Goal: Task Accomplishment & Management: Manage account settings

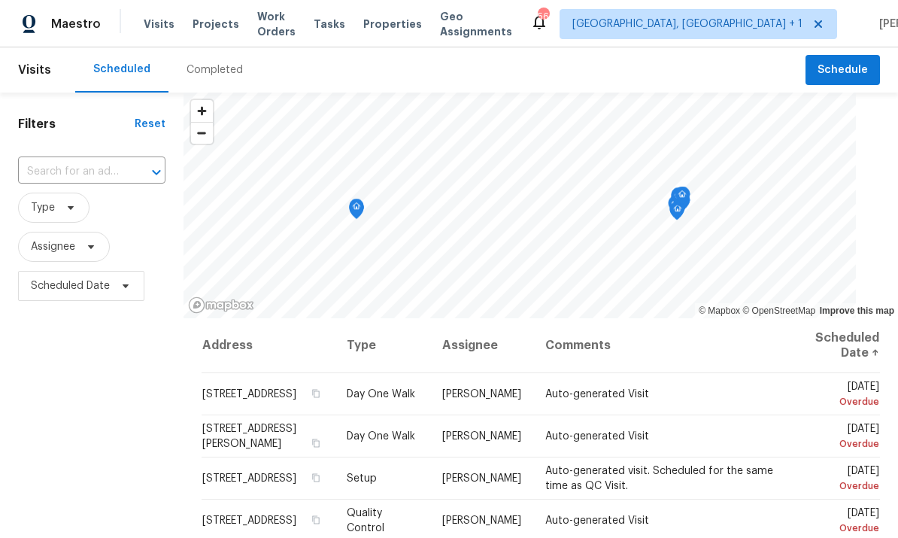
click at [212, 22] on span "Projects" at bounding box center [216, 24] width 47 height 15
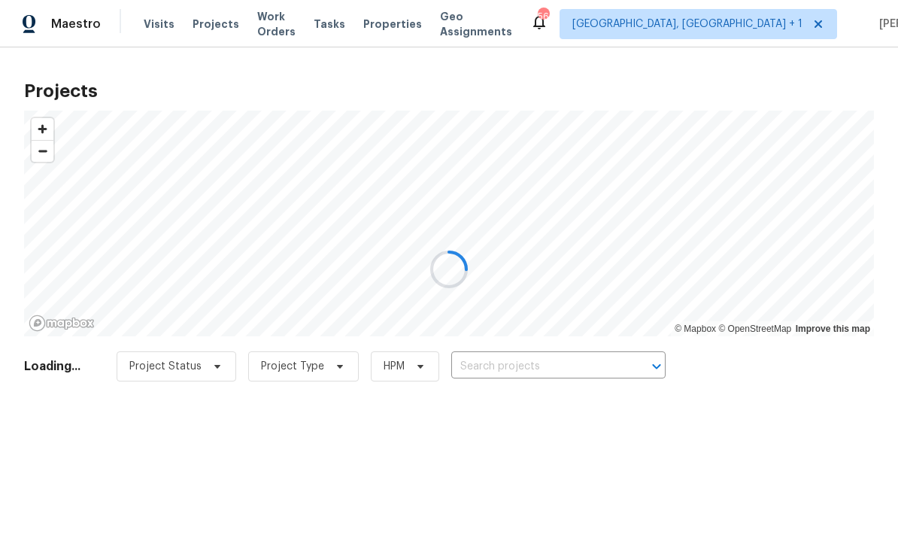
click at [495, 363] on div at bounding box center [449, 269] width 898 height 538
click at [537, 368] on div at bounding box center [449, 269] width 898 height 538
click at [549, 353] on div at bounding box center [449, 269] width 898 height 538
click at [549, 352] on div at bounding box center [449, 269] width 898 height 538
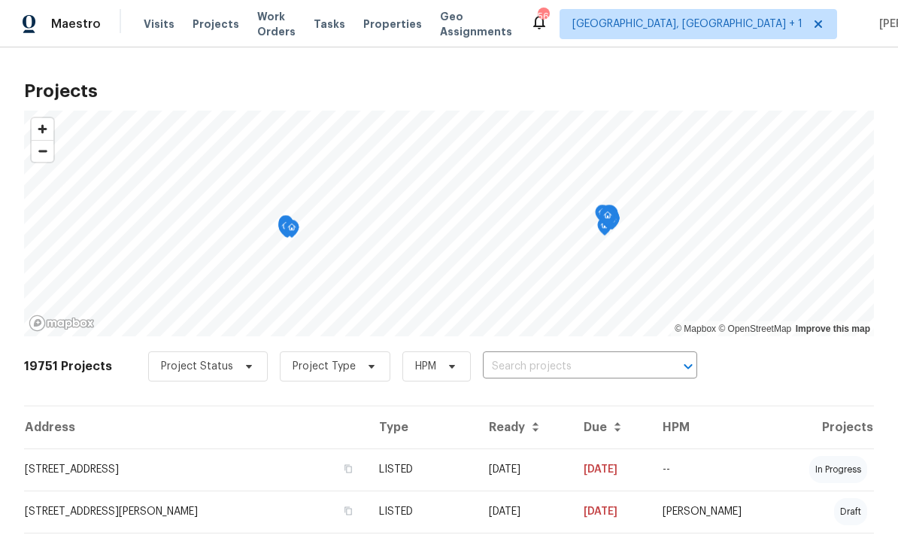
click at [542, 354] on body "Maestro Visits Projects Work Orders Tasks Properties Geo Assignments 56 Albuque…" at bounding box center [449, 269] width 898 height 538
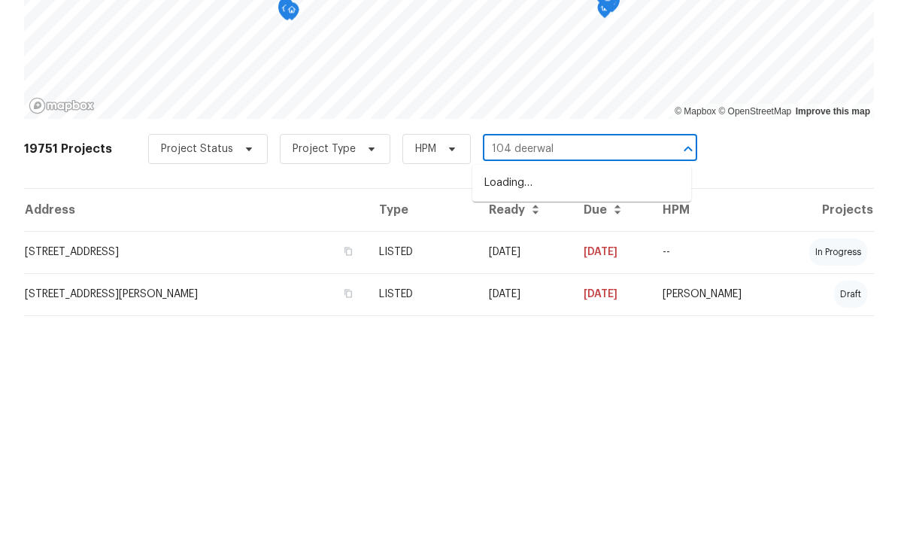
type input "104 deerwalk"
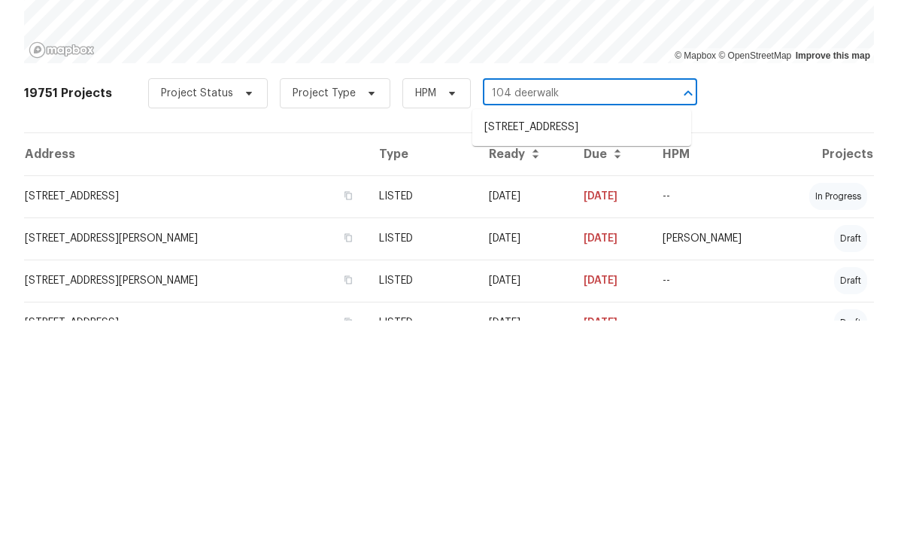
scroll to position [56, 0]
click at [594, 332] on li "104 Deerwalk Ct, Cary, NC 27513" at bounding box center [582, 344] width 219 height 25
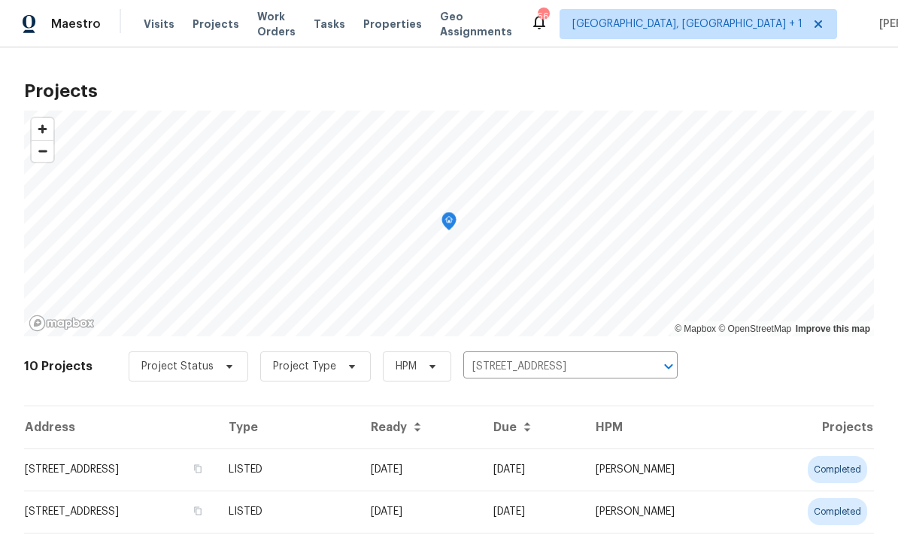
click at [172, 472] on td "104 Deerwalk Ct, Cary, NC 27513" at bounding box center [120, 469] width 193 height 42
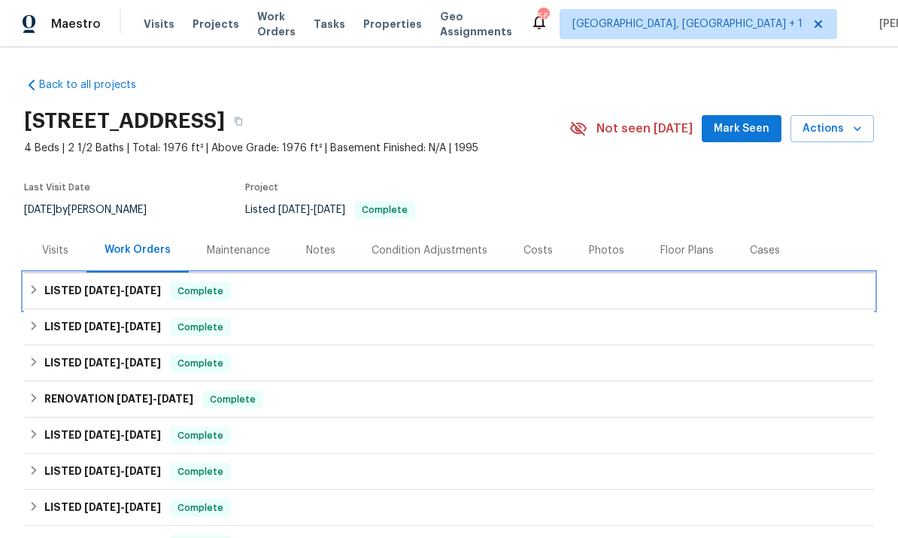
click at [99, 283] on h6 "LISTED 9/2/25 - 9/5/25" at bounding box center [102, 291] width 117 height 18
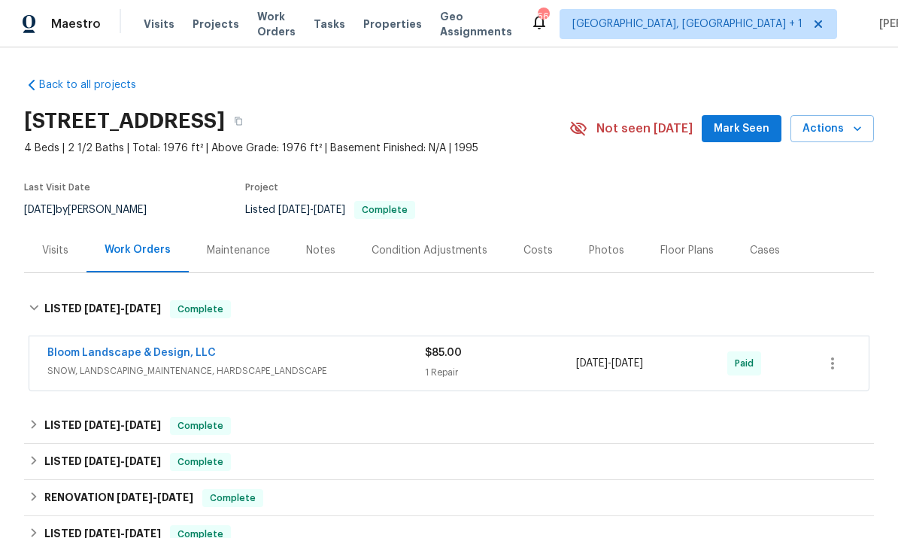
click at [163, 357] on link "Bloom Landscape & Design, LLC" at bounding box center [131, 353] width 169 height 11
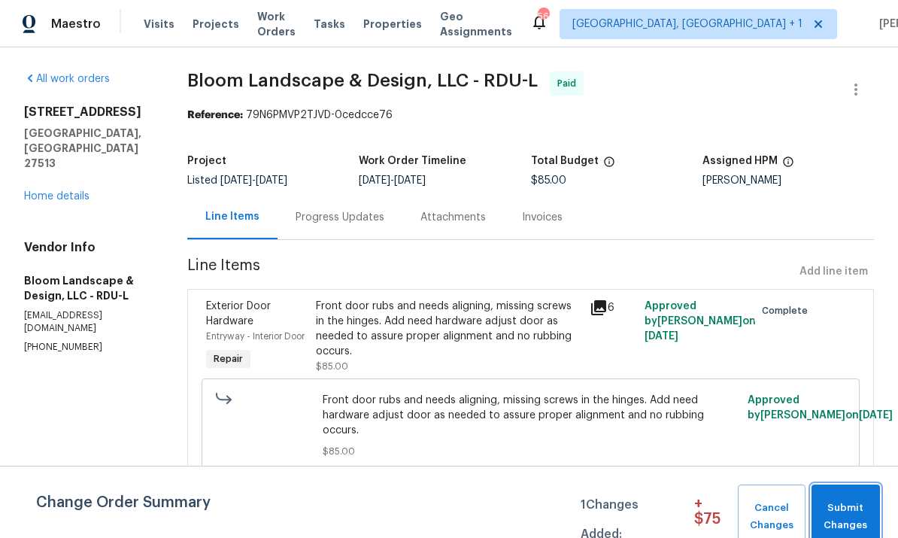
click at [860, 527] on span "Submit Changes" at bounding box center [845, 517] width 53 height 35
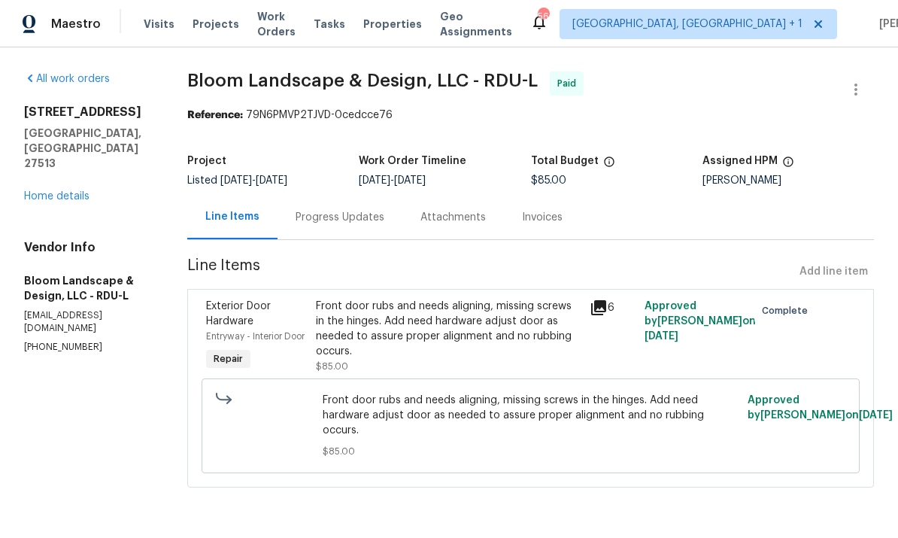
click at [65, 179] on div "All work orders 104 Deerwalk Ct Cary, NC 27513 Home details Vendor Info Bloom L…" at bounding box center [87, 212] width 127 height 282
click at [65, 191] on link "Home details" at bounding box center [56, 196] width 65 height 11
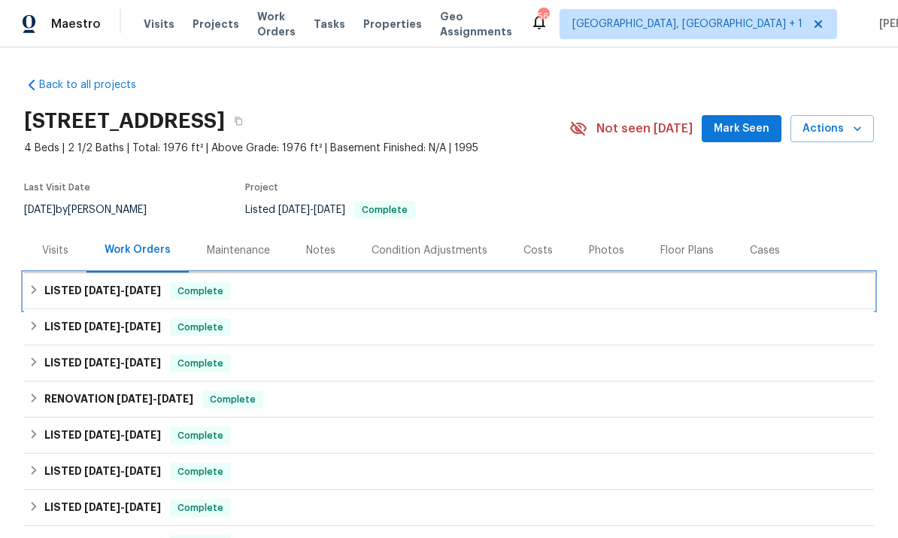
click at [93, 289] on span "9/2/25" at bounding box center [102, 290] width 36 height 11
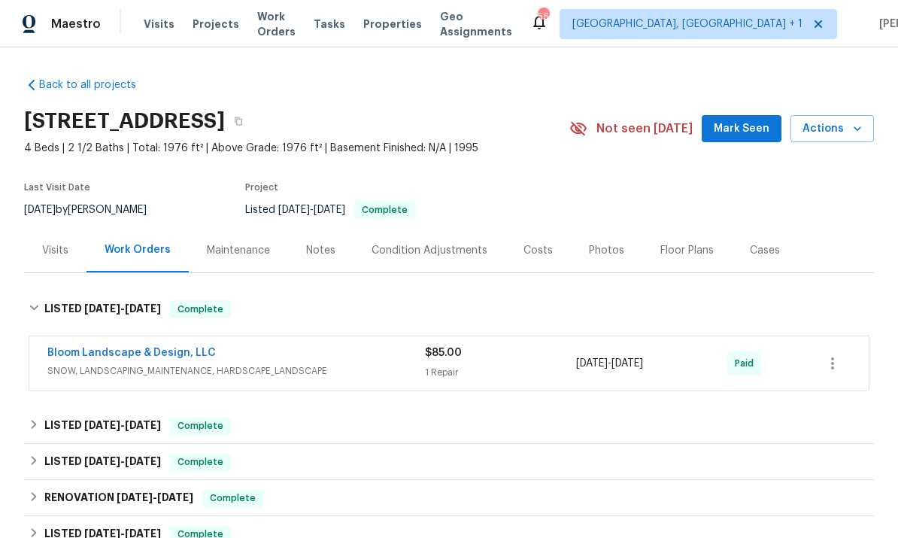
click at [149, 356] on link "Bloom Landscape & Design, LLC" at bounding box center [131, 353] width 169 height 11
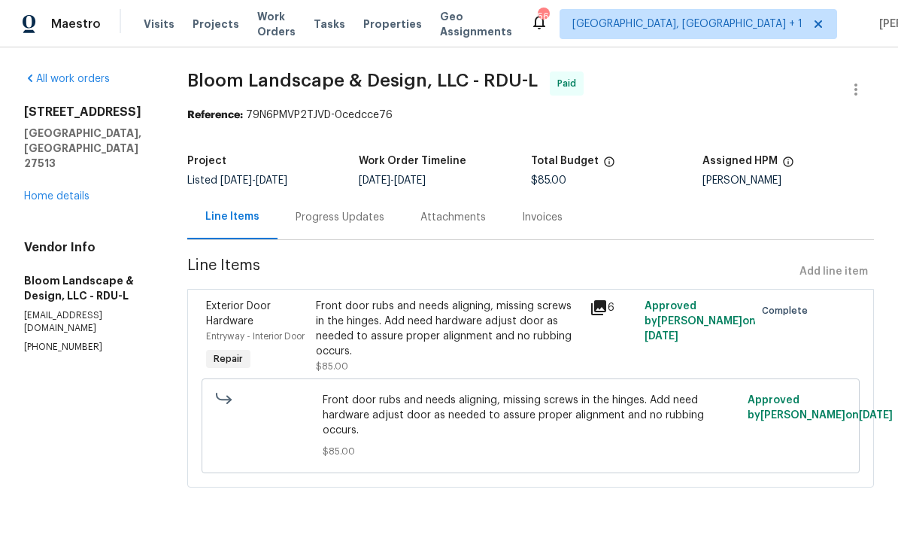
click at [604, 314] on icon at bounding box center [599, 308] width 18 height 18
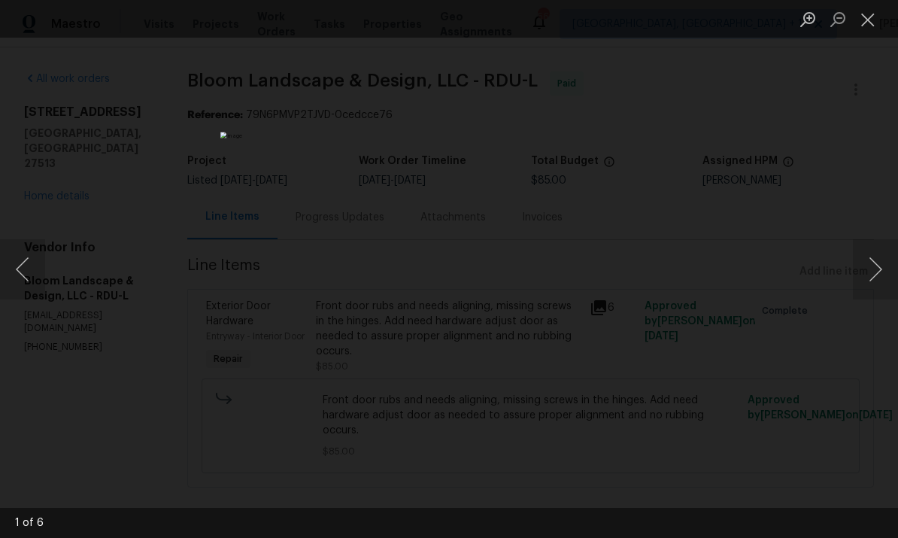
click at [877, 256] on button "Next image" at bounding box center [875, 269] width 45 height 60
click at [876, 254] on button "Next image" at bounding box center [875, 269] width 45 height 60
click at [880, 254] on button "Next image" at bounding box center [875, 269] width 45 height 60
click at [897, 347] on div "Lightbox" at bounding box center [449, 269] width 898 height 538
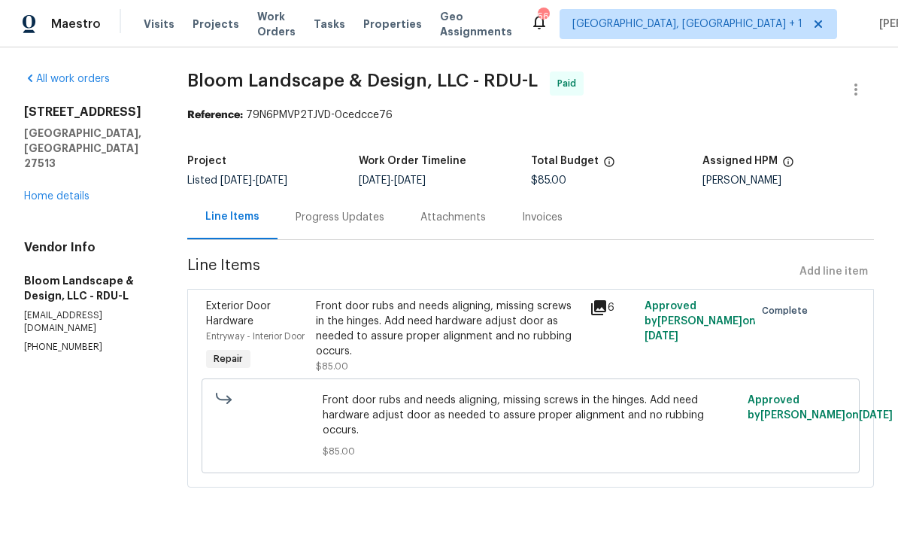
click at [59, 191] on link "Home details" at bounding box center [56, 196] width 65 height 11
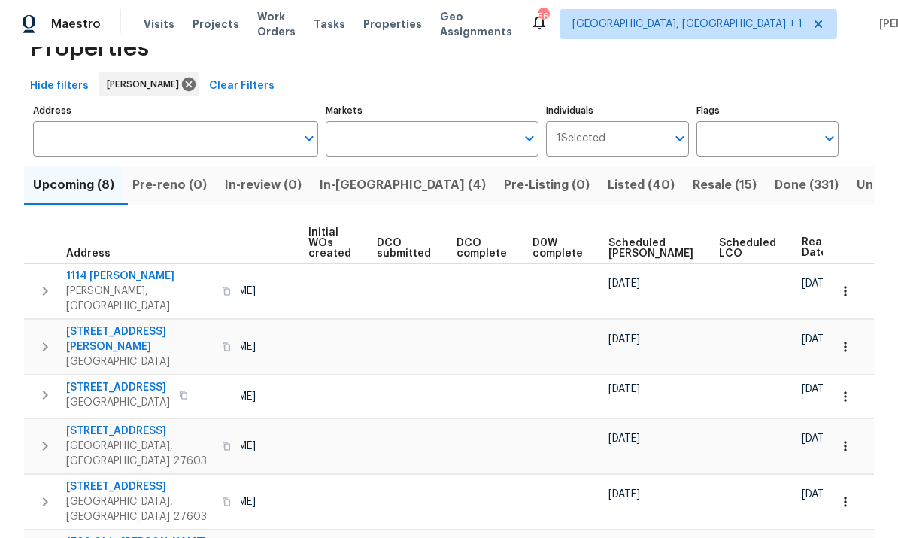
scroll to position [0, 124]
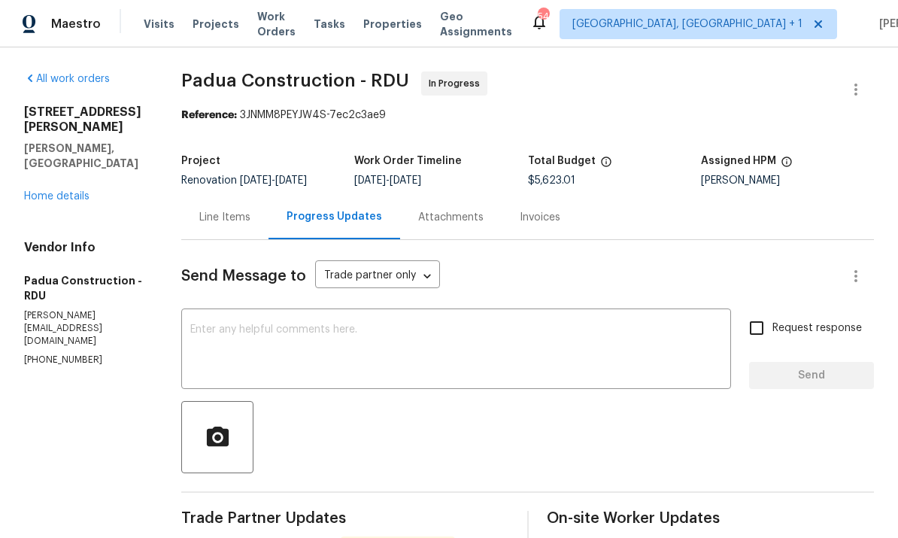
click at [72, 191] on link "Home details" at bounding box center [56, 196] width 65 height 11
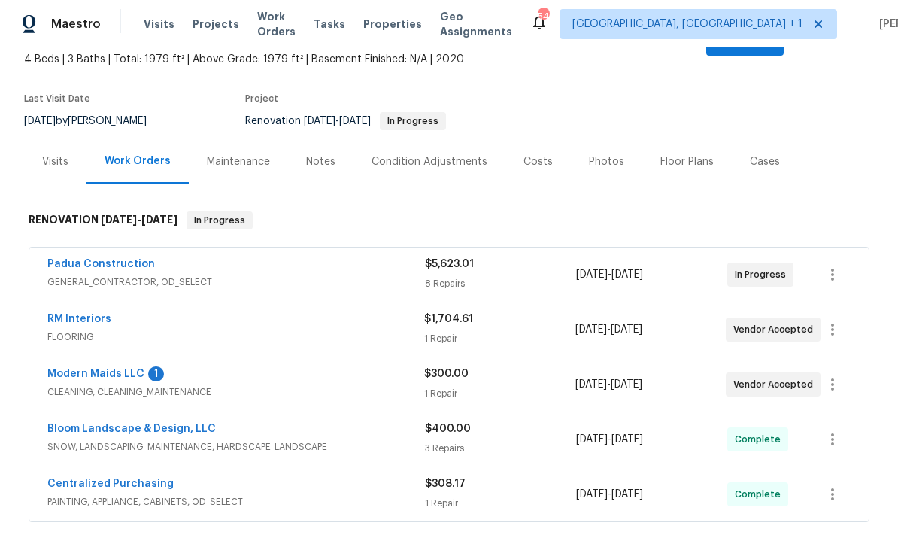
scroll to position [120, 0]
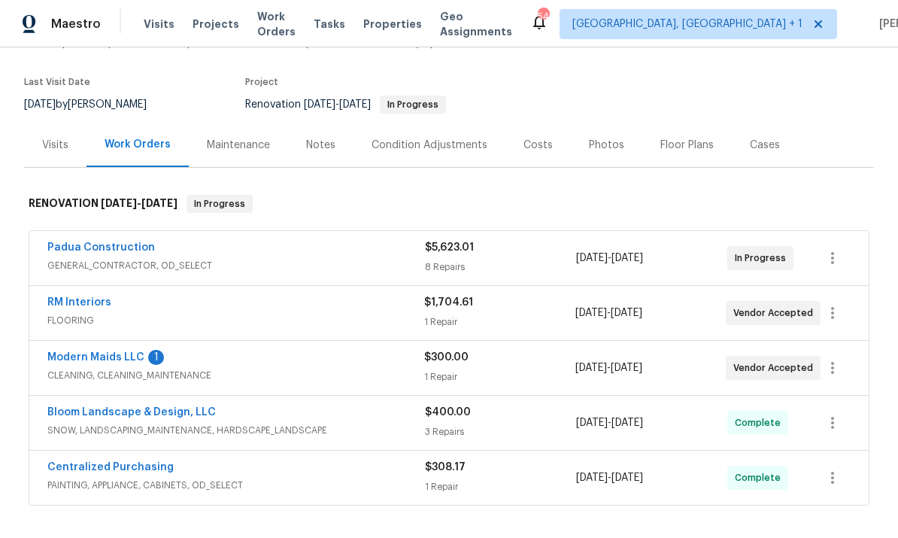
click at [103, 352] on link "Modern Maids LLC" at bounding box center [95, 357] width 97 height 11
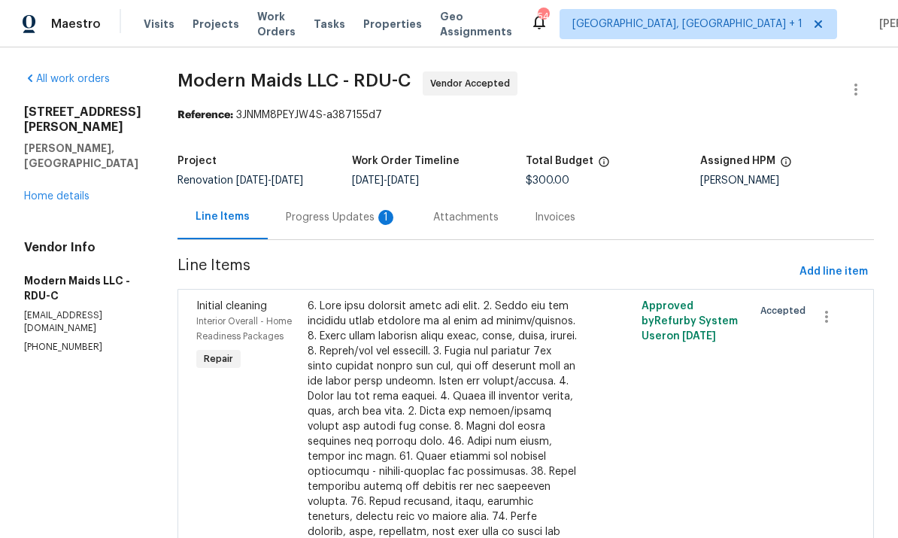
click at [339, 217] on div "Progress Updates 1" at bounding box center [341, 217] width 111 height 15
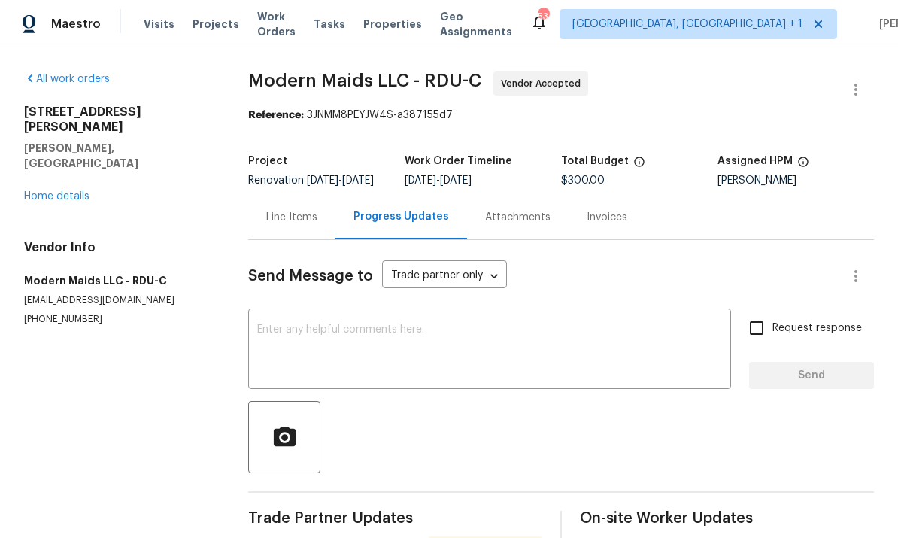
click at [70, 191] on link "Home details" at bounding box center [56, 196] width 65 height 11
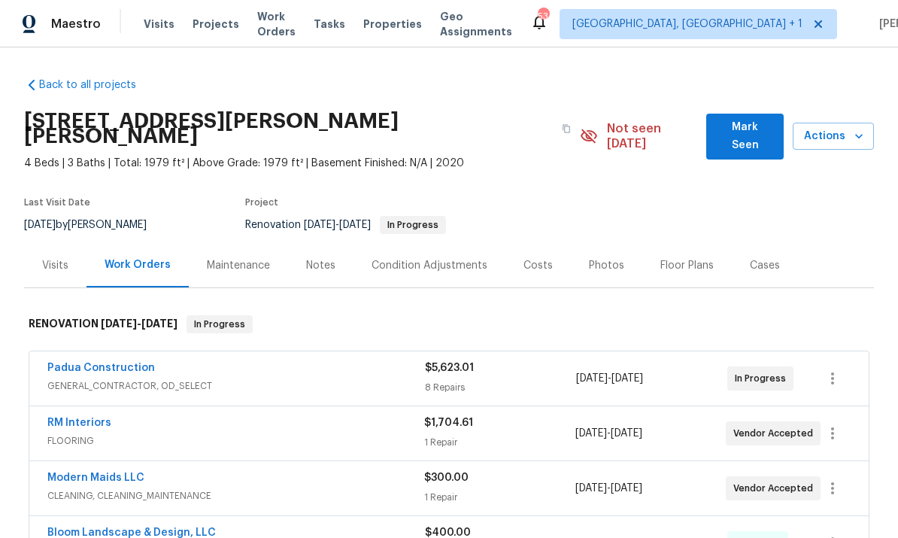
click at [119, 473] on link "Modern Maids LLC" at bounding box center [95, 478] width 97 height 11
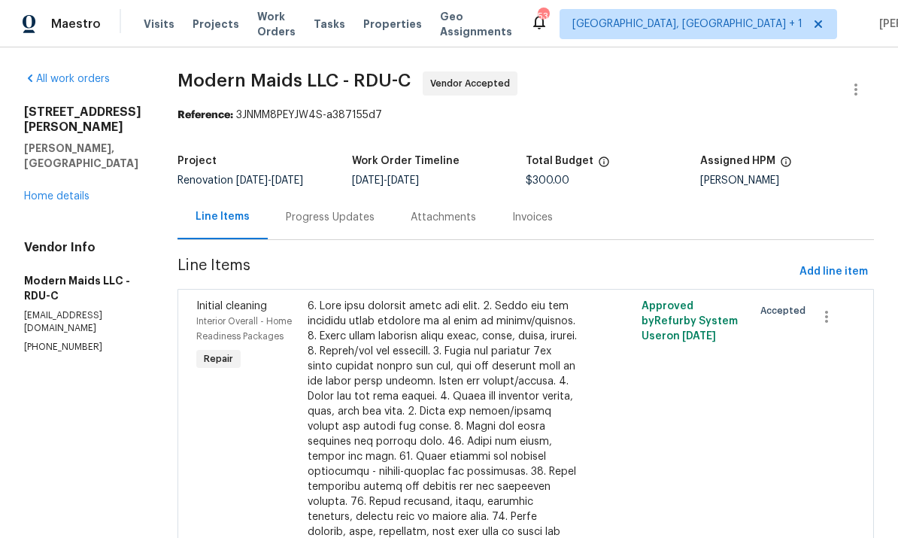
click at [336, 222] on div "Progress Updates" at bounding box center [330, 217] width 89 height 15
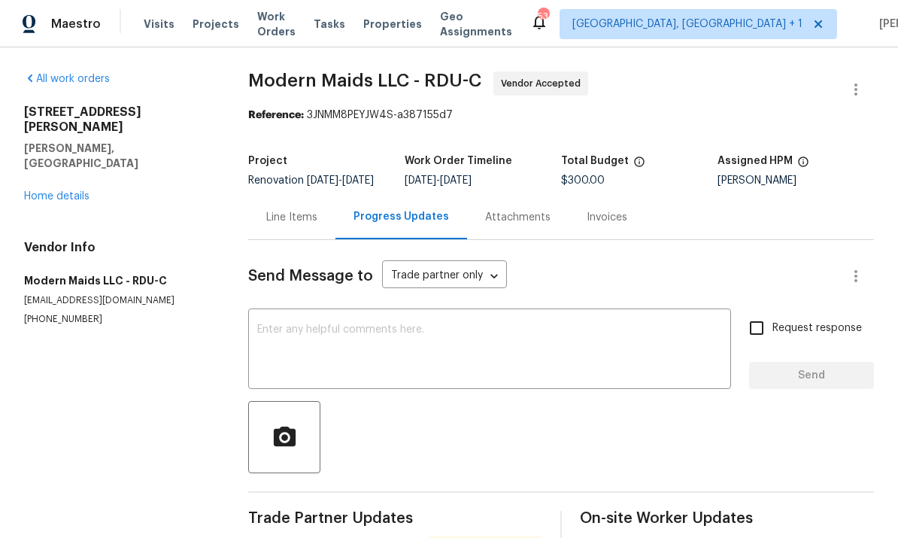
scroll to position [56, 0]
click at [454, 537] on span "Response Requested" at bounding box center [485, 545] width 111 height 15
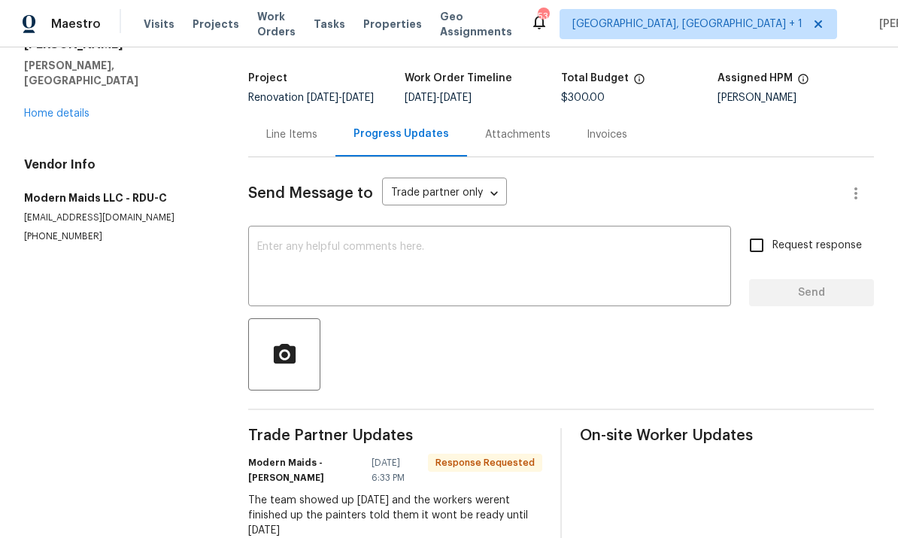
scroll to position [81, 0]
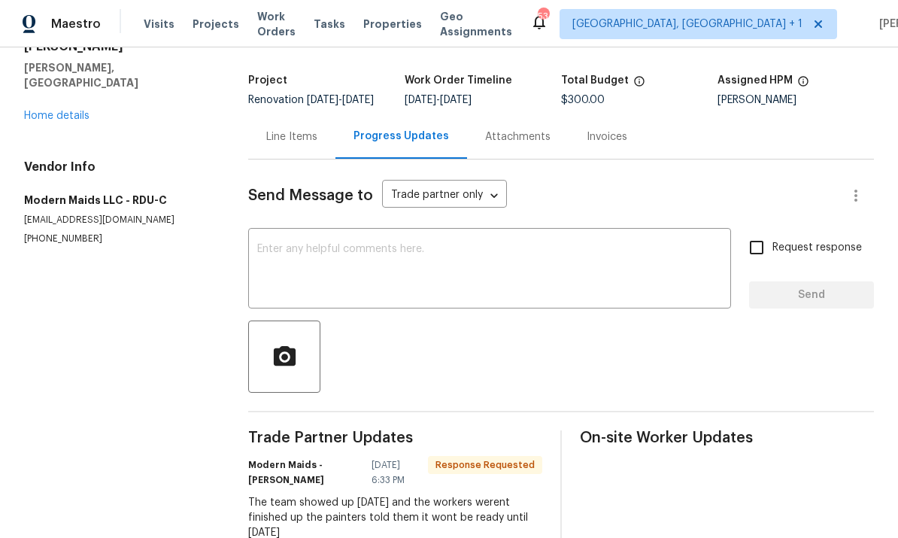
click at [319, 244] on textarea at bounding box center [489, 270] width 465 height 53
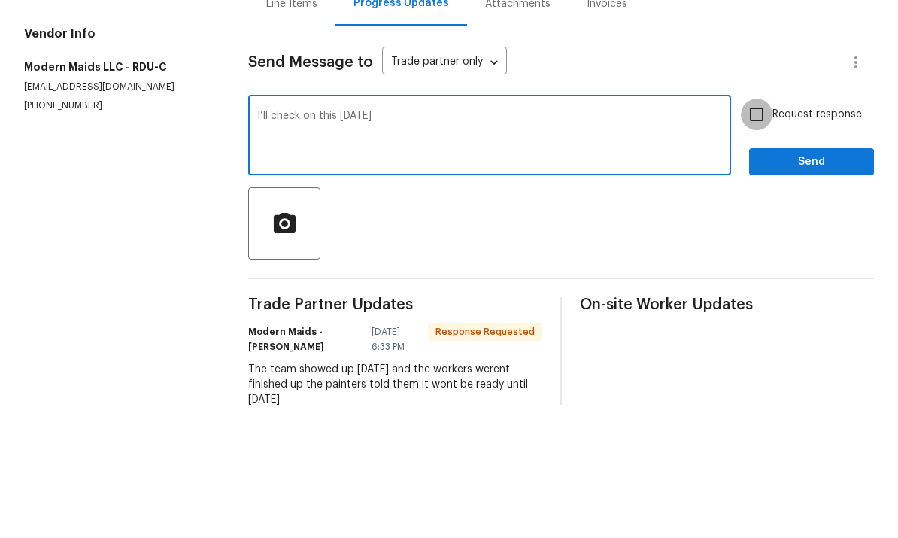
type textarea "I’ll check on this [DATE]"
click at [762, 232] on input "Request response" at bounding box center [757, 248] width 32 height 32
checkbox input "true"
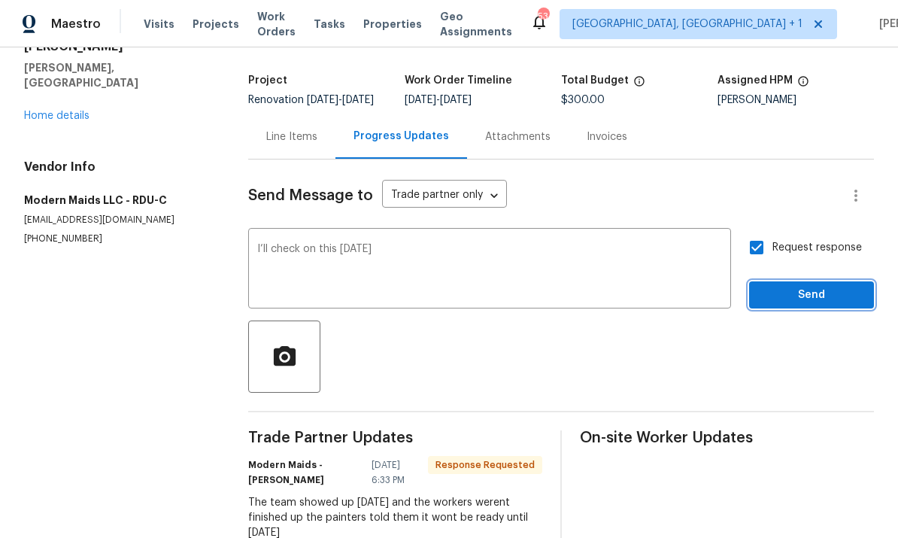
click at [795, 281] on button "Send" at bounding box center [811, 295] width 125 height 28
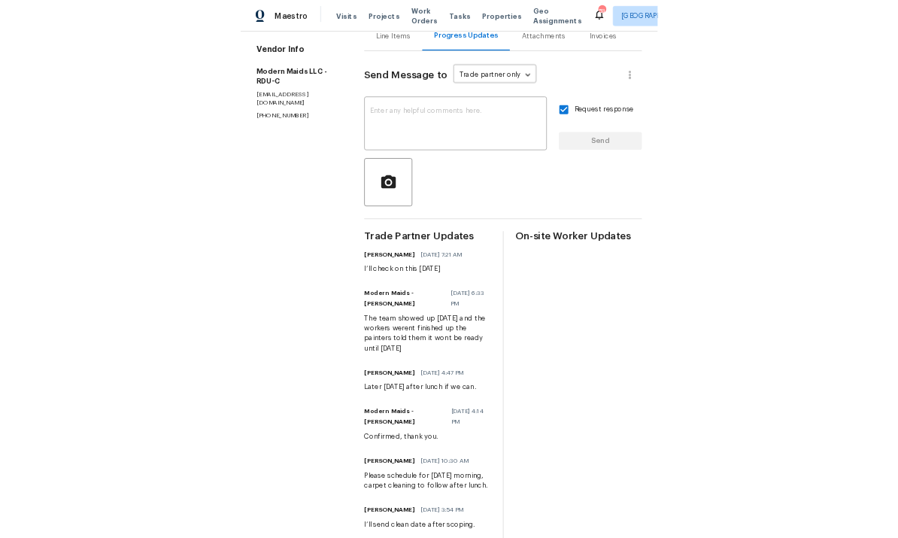
scroll to position [173, 0]
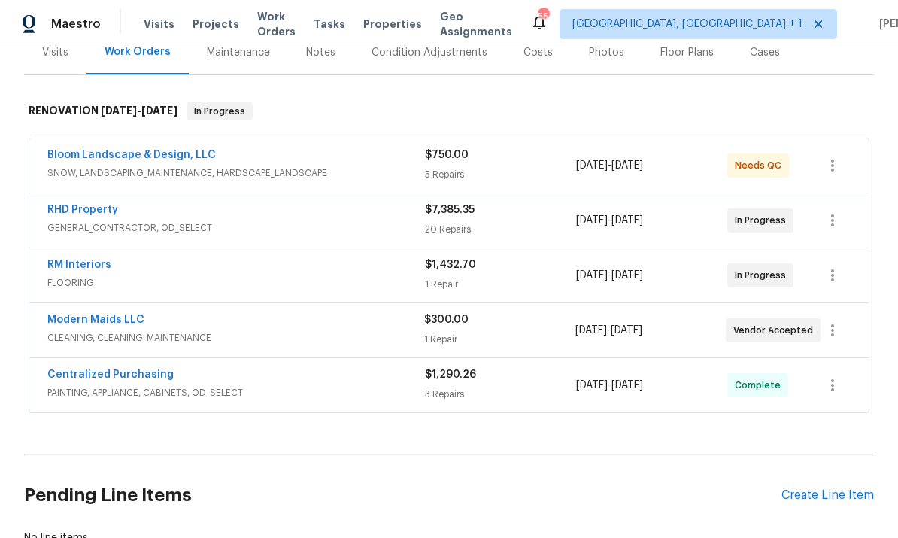
scroll to position [194, 0]
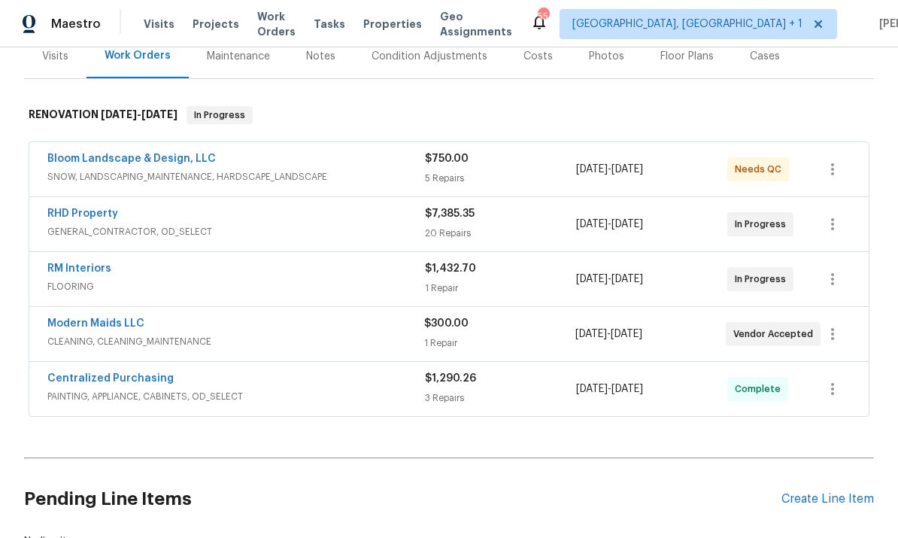
click at [106, 328] on link "Modern Maids LLC" at bounding box center [95, 323] width 97 height 11
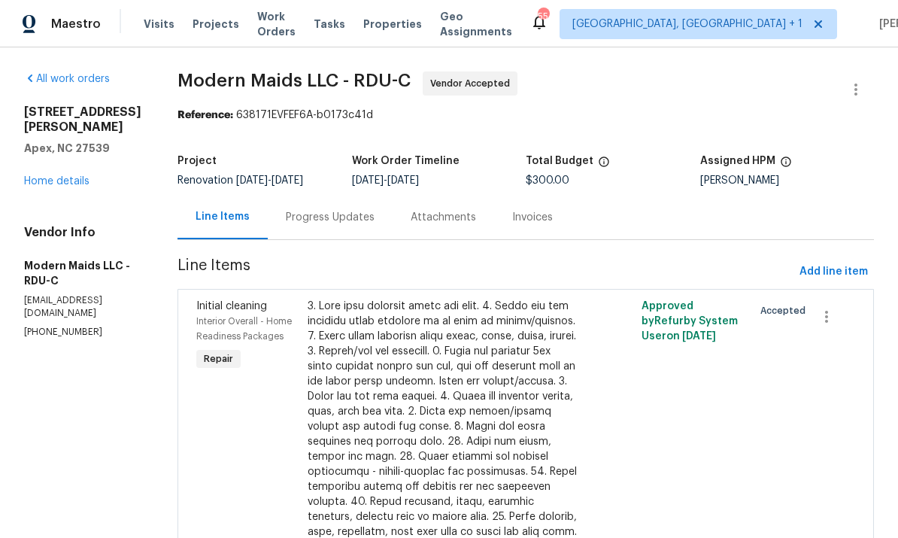
click at [340, 226] on div "Progress Updates" at bounding box center [330, 217] width 125 height 44
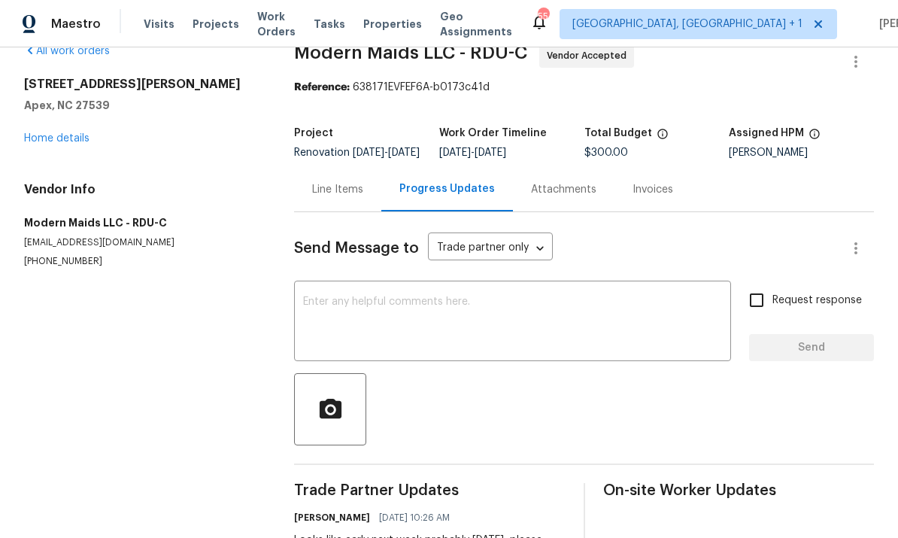
scroll to position [11, 0]
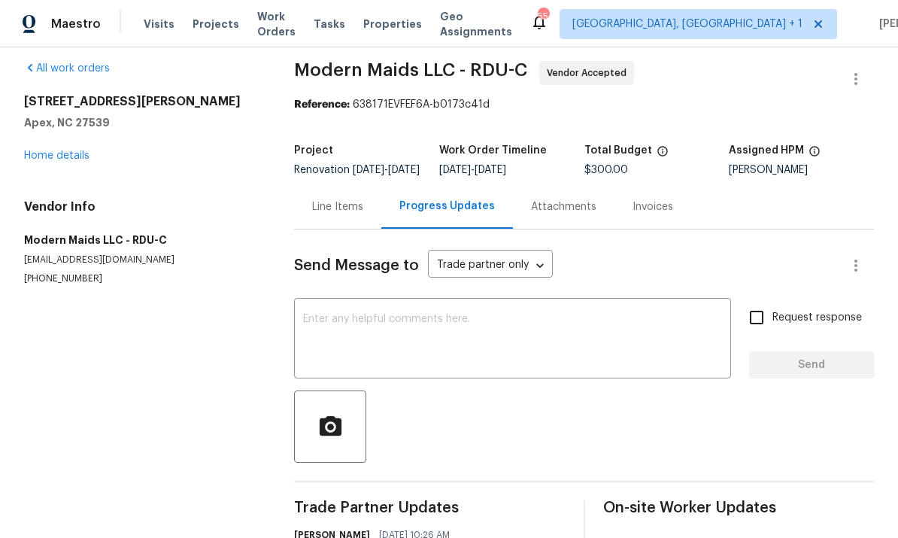
click at [59, 150] on link "Home details" at bounding box center [56, 155] width 65 height 11
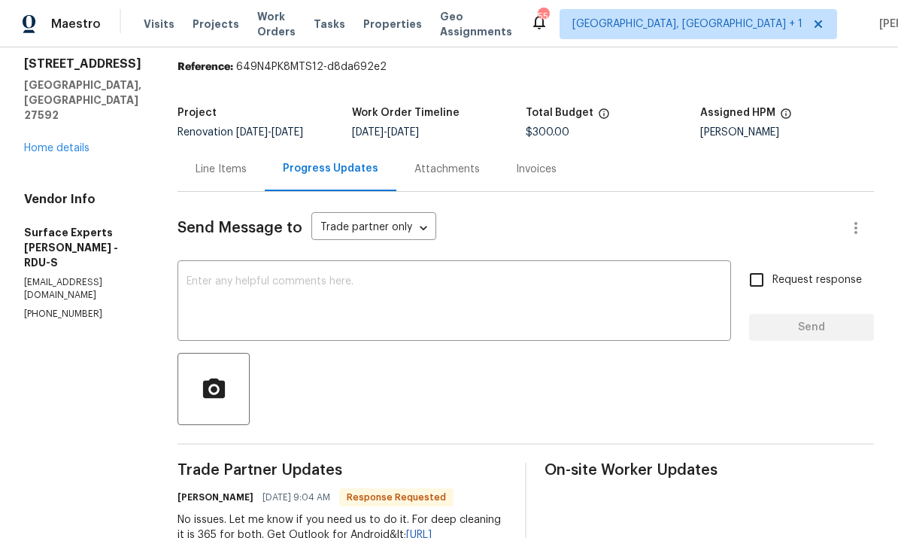
scroll to position [46, 0]
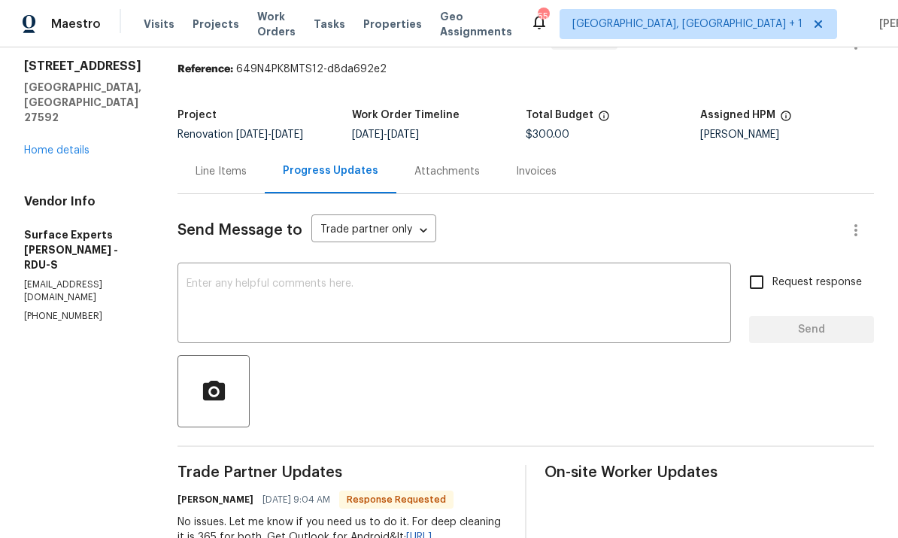
click at [223, 163] on div "Line Items" at bounding box center [221, 171] width 87 height 44
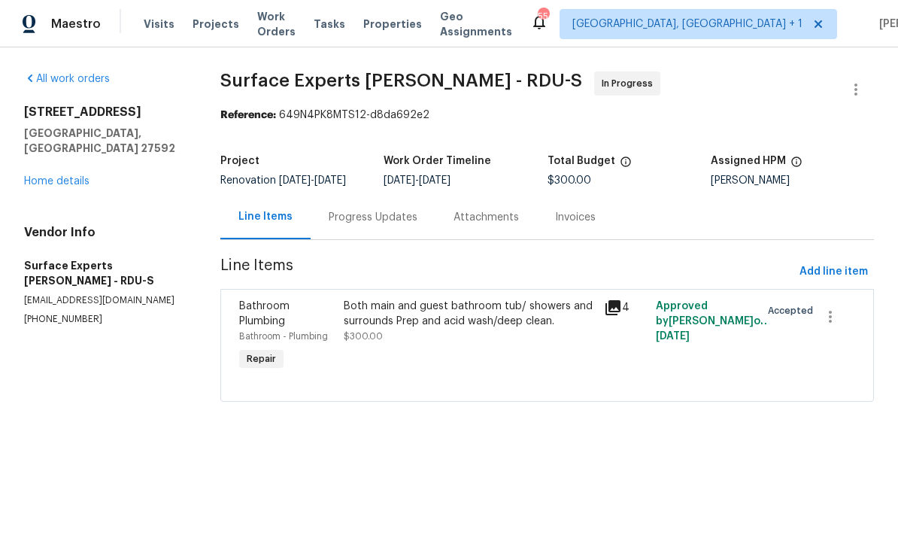
click at [403, 311] on div "Both main and guest bathroom tub/ showers and surrounds Prep and acid wash/deep…" at bounding box center [469, 314] width 251 height 30
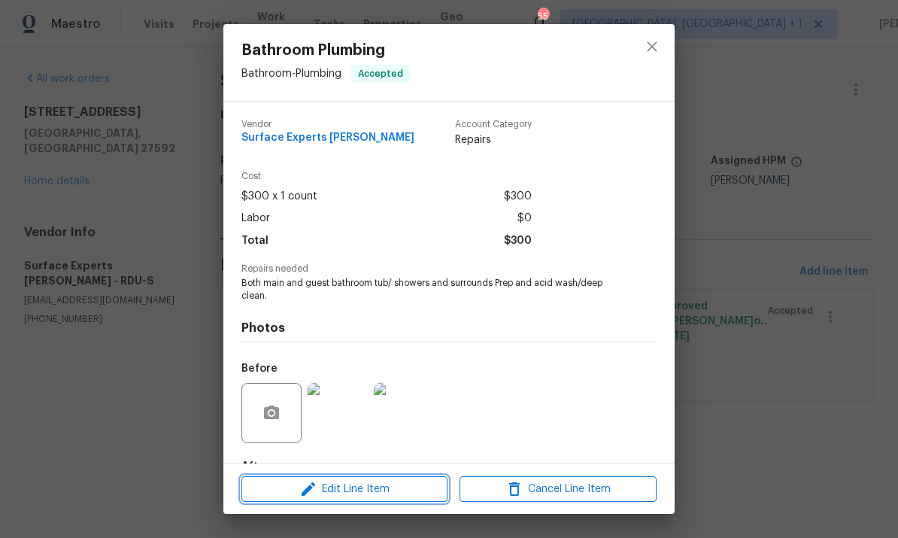
click at [373, 490] on span "Edit Line Item" at bounding box center [344, 489] width 197 height 19
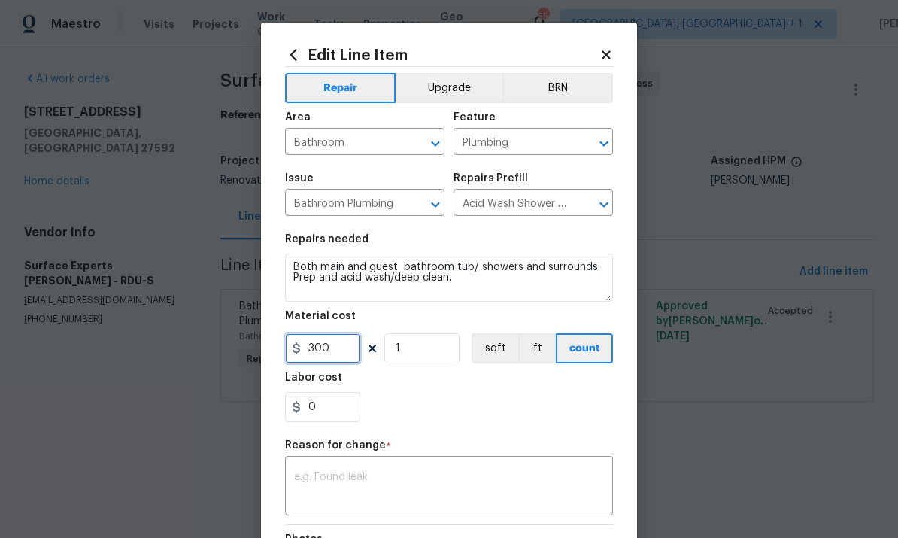
click at [344, 359] on input "300" at bounding box center [322, 348] width 75 height 30
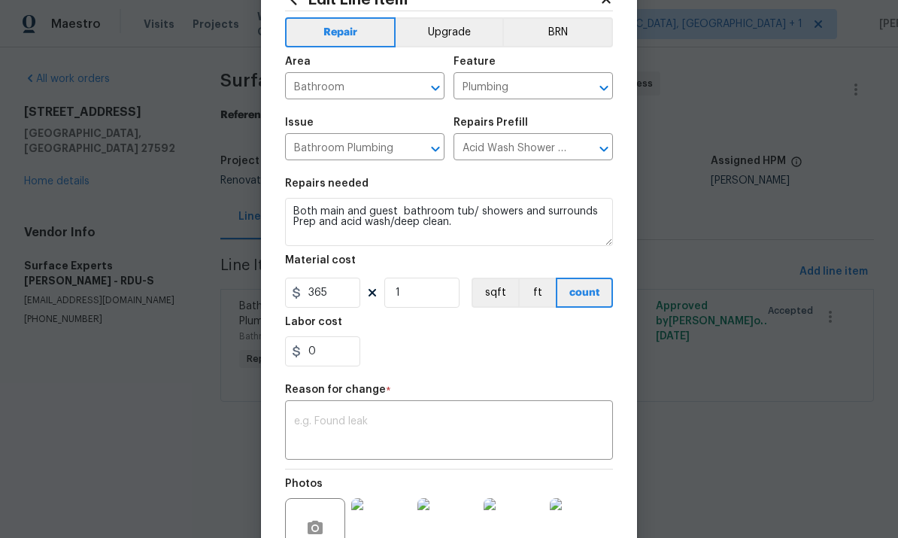
scroll to position [58, 0]
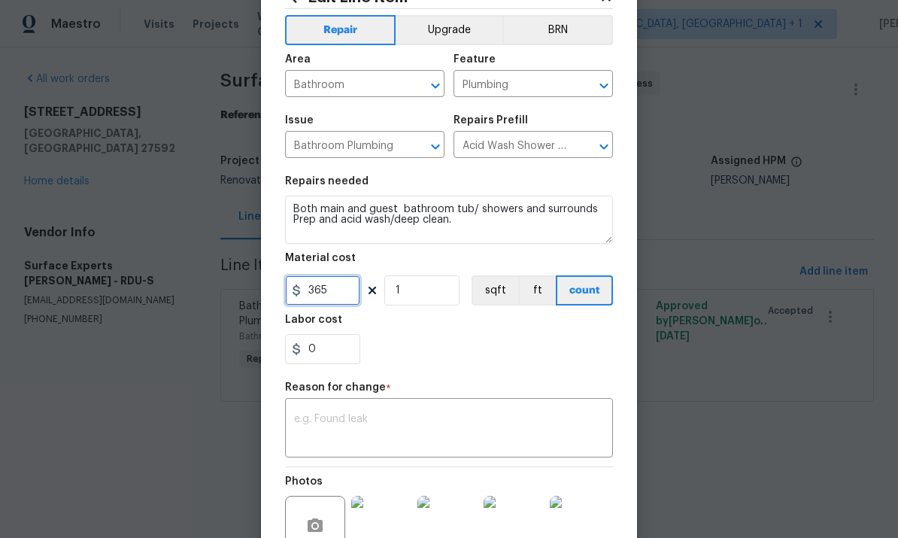
type input "365"
click at [377, 430] on textarea at bounding box center [449, 430] width 310 height 32
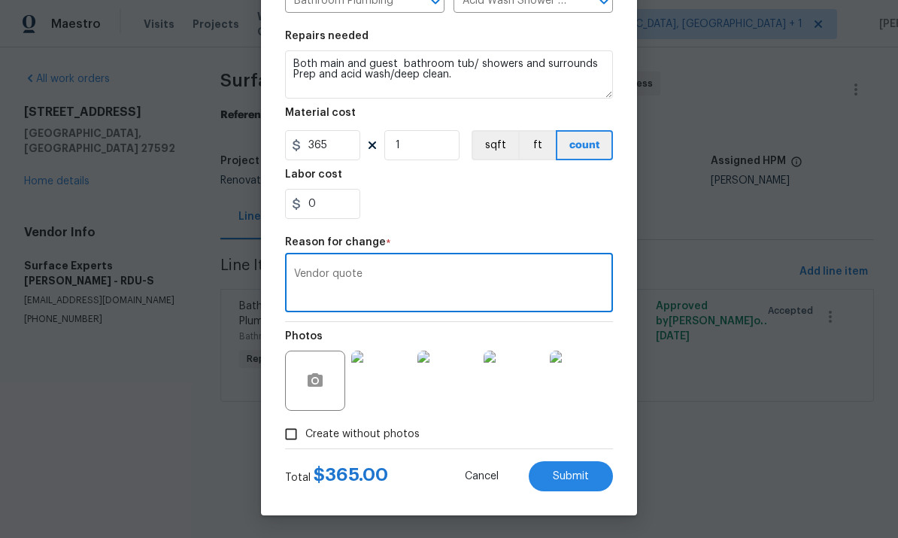
scroll to position [206, 0]
type textarea "Vendor quote"
click at [570, 478] on span "Submit" at bounding box center [571, 476] width 36 height 11
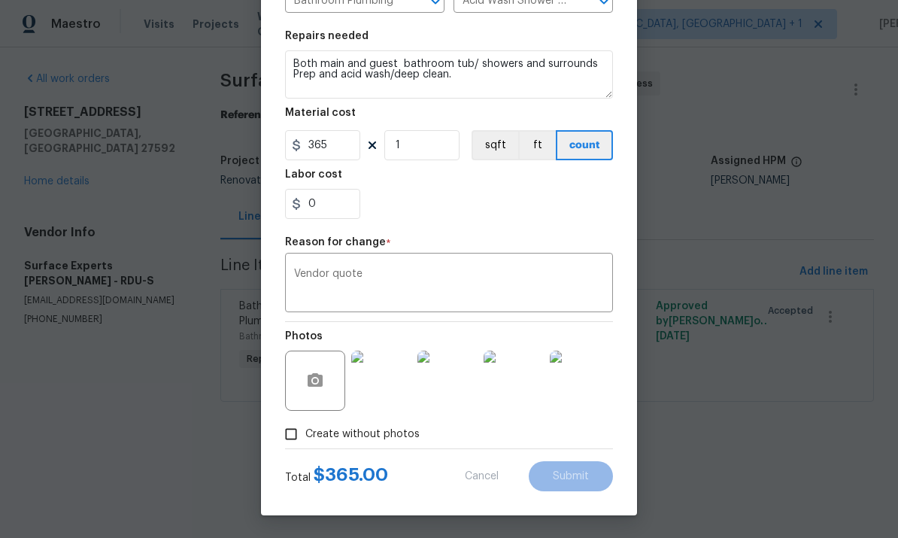
type input "300"
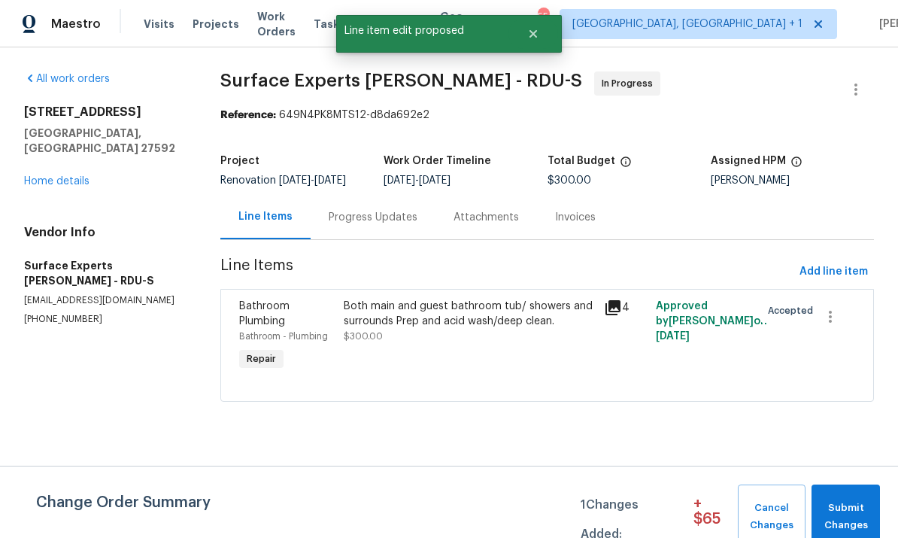
scroll to position [0, 0]
click at [861, 513] on span "Submit Changes" at bounding box center [845, 517] width 53 height 35
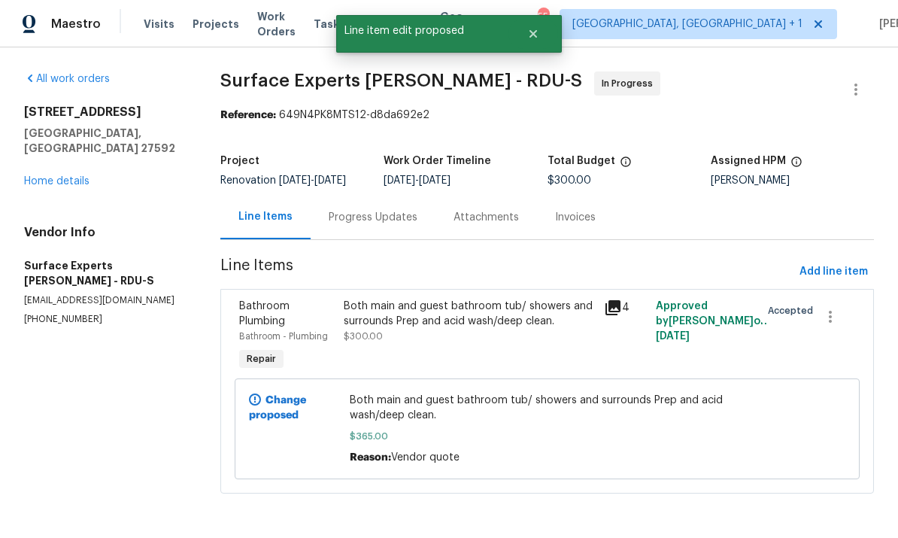
click at [74, 176] on link "Home details" at bounding box center [56, 181] width 65 height 11
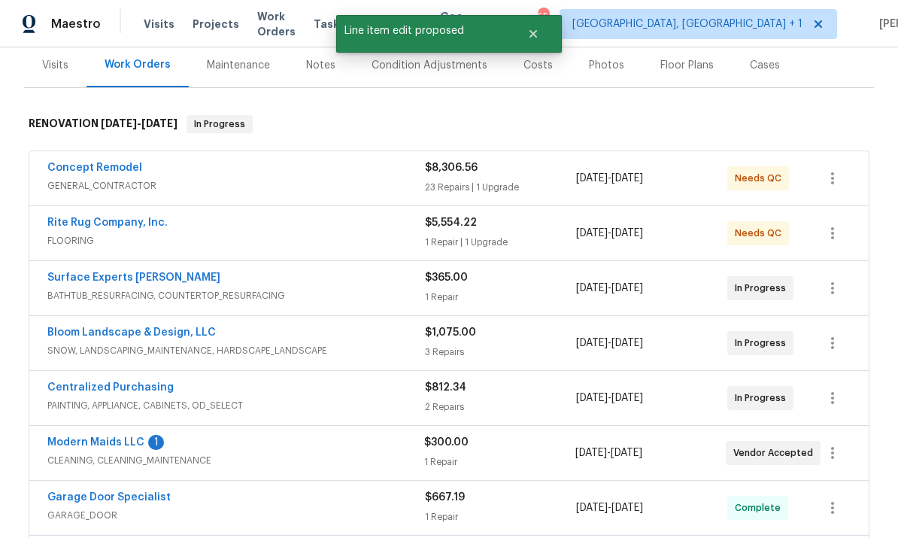
scroll to position [185, 0]
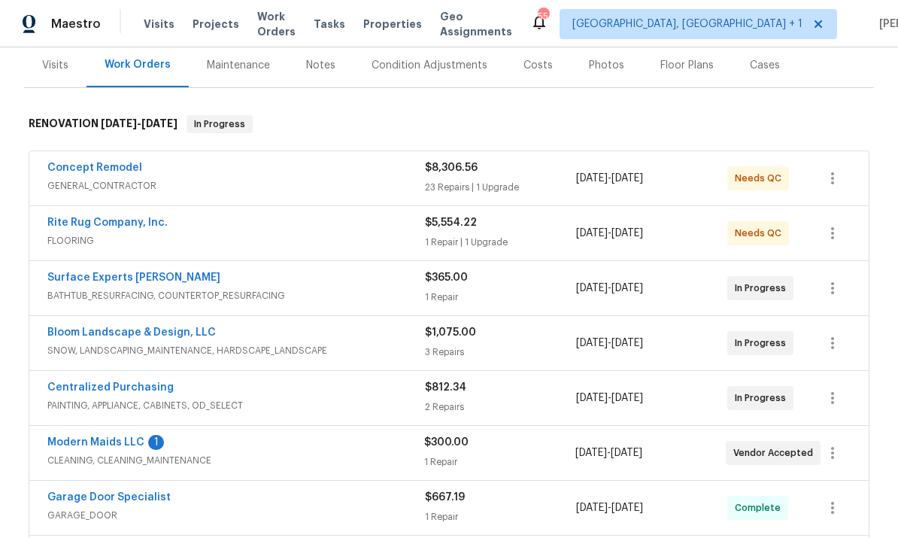
click at [111, 281] on link "Surface Experts Cary" at bounding box center [133, 277] width 173 height 11
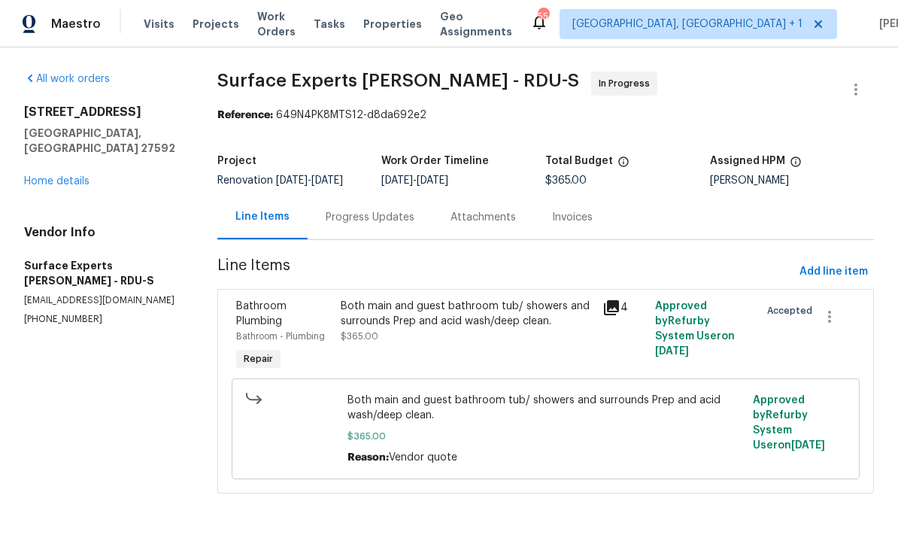
click at [369, 220] on div "Progress Updates" at bounding box center [370, 217] width 89 height 15
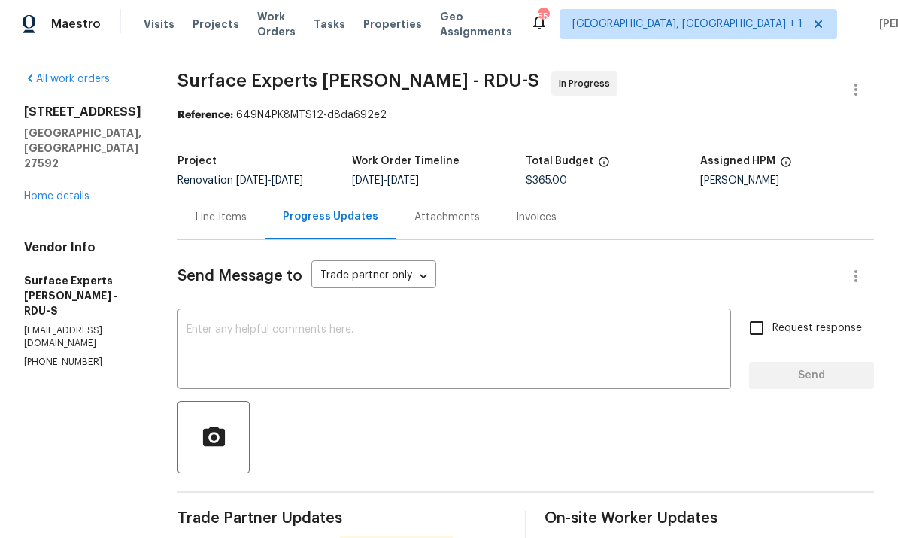
click at [330, 343] on textarea at bounding box center [455, 350] width 536 height 53
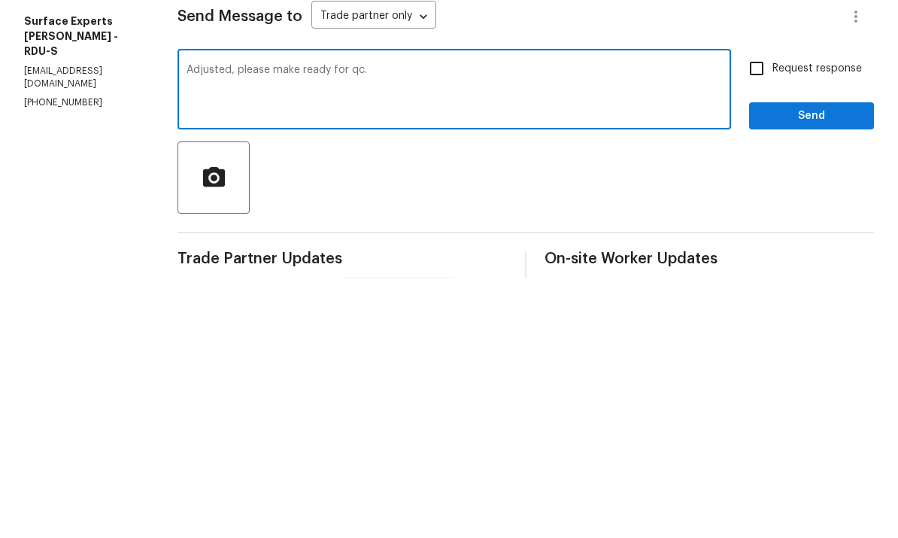
type textarea "Adjusted, please make ready for qc."
click at [832, 366] on span "Send" at bounding box center [811, 375] width 101 height 19
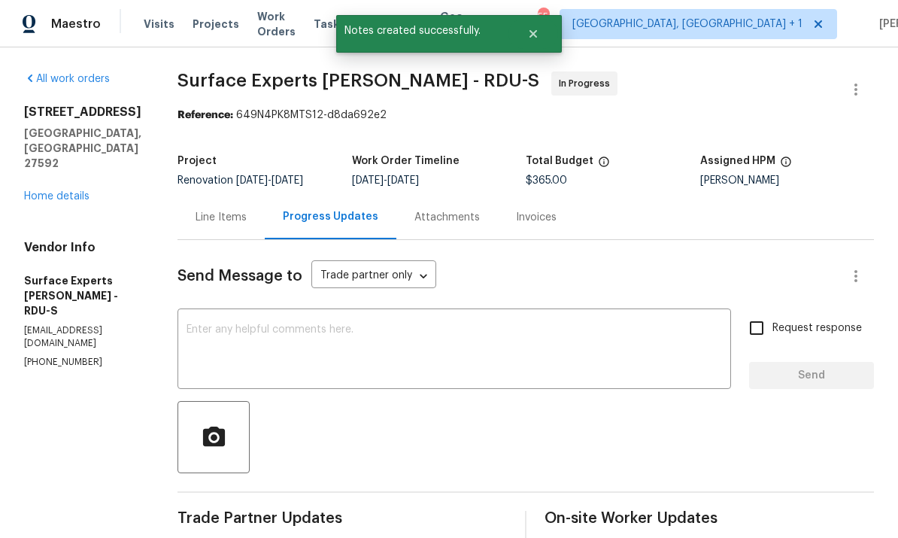
click at [84, 191] on link "Home details" at bounding box center [56, 196] width 65 height 11
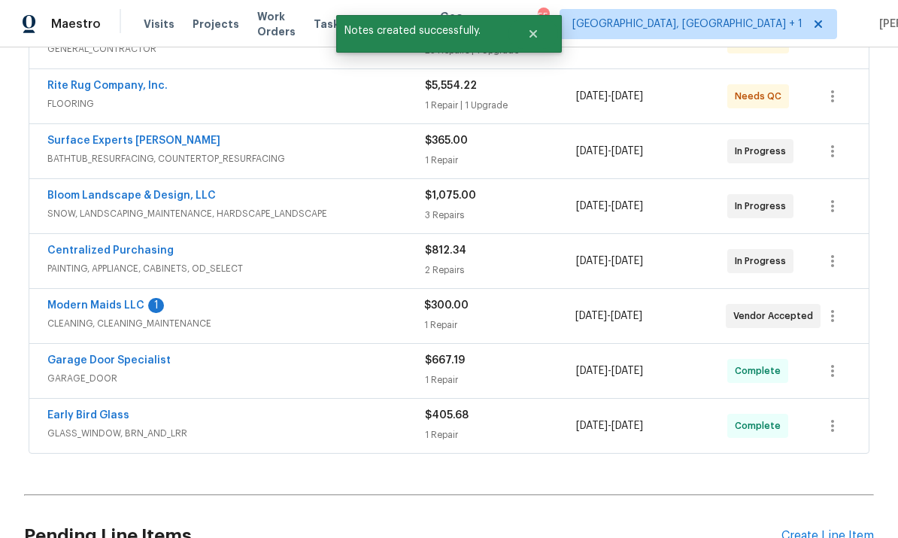
scroll to position [321, 0]
click at [114, 301] on link "Modern Maids LLC" at bounding box center [95, 306] width 97 height 11
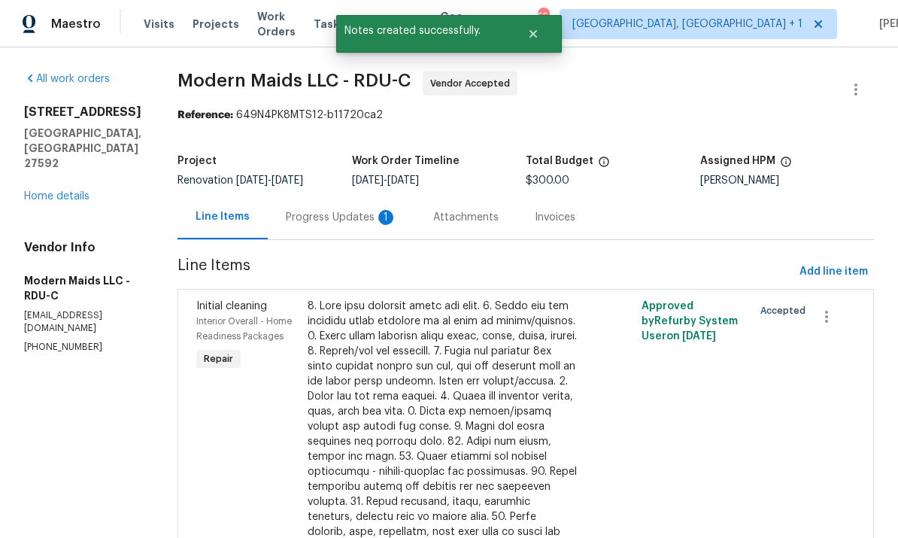
click at [357, 220] on div "Progress Updates 1" at bounding box center [341, 217] width 111 height 15
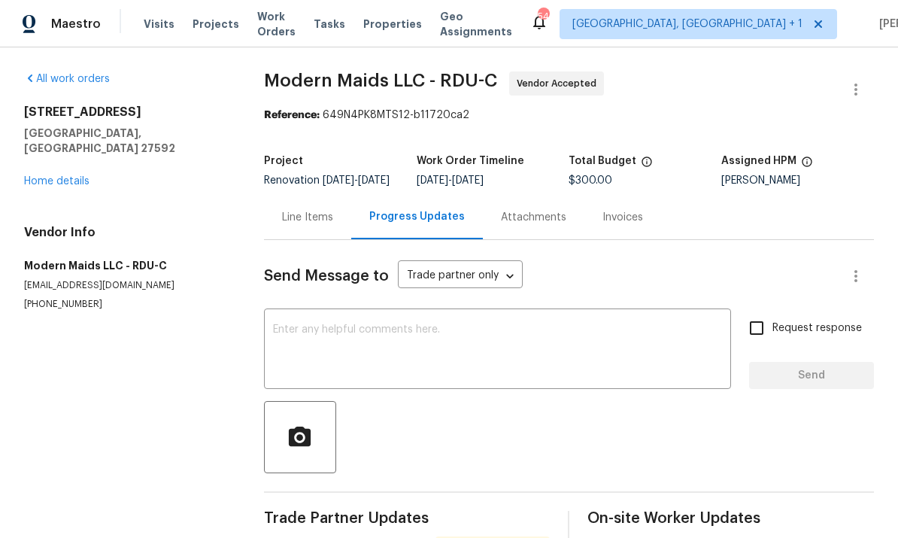
click at [56, 176] on link "Home details" at bounding box center [56, 181] width 65 height 11
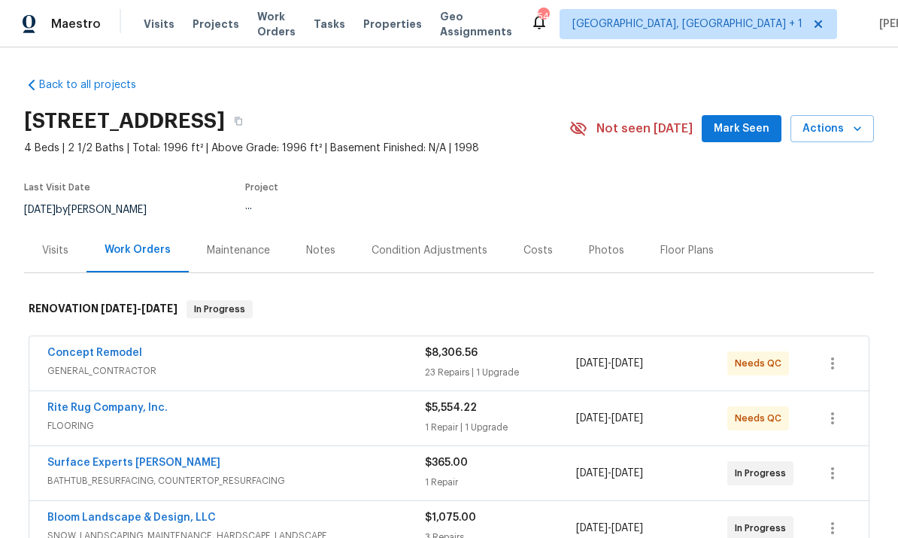
click at [63, 178] on div "Last Visit Date 9/12/2025 by Nicholas Russell Project ..." at bounding box center [279, 201] width 510 height 54
